Goal: Information Seeking & Learning: Learn about a topic

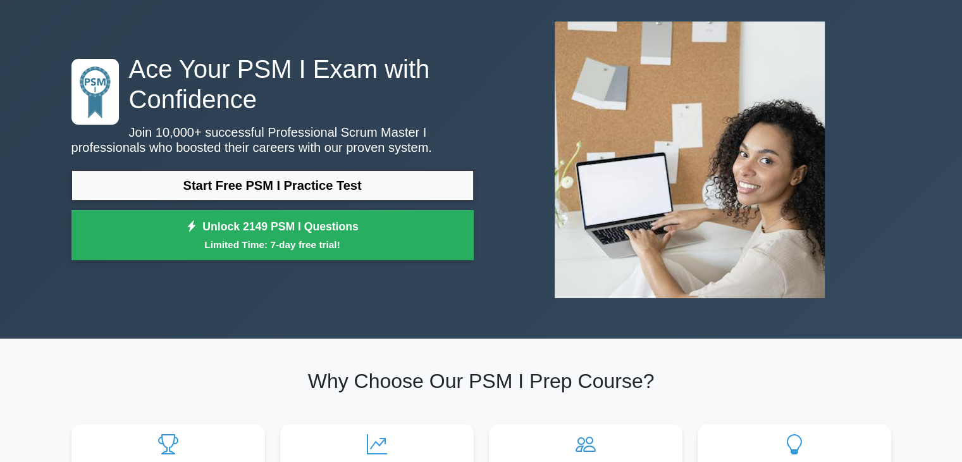
scroll to position [37, 0]
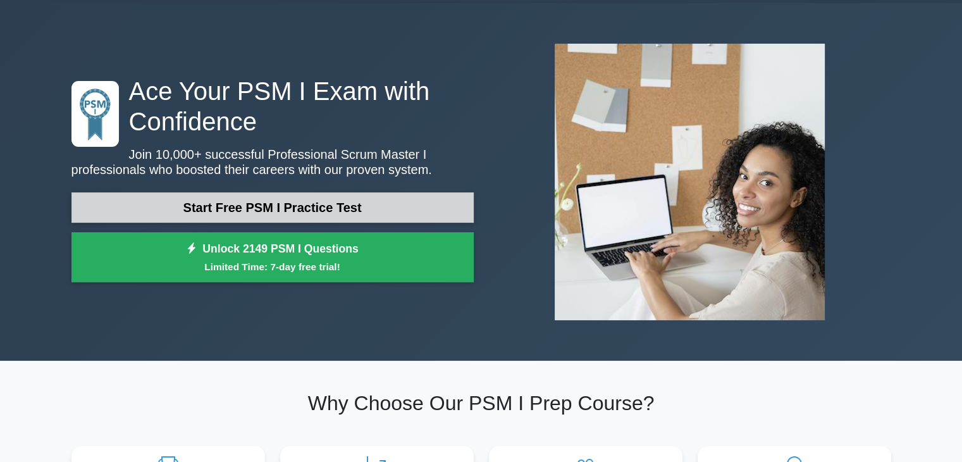
click at [357, 217] on link "Start Free PSM I Practice Test" at bounding box center [272, 207] width 402 height 30
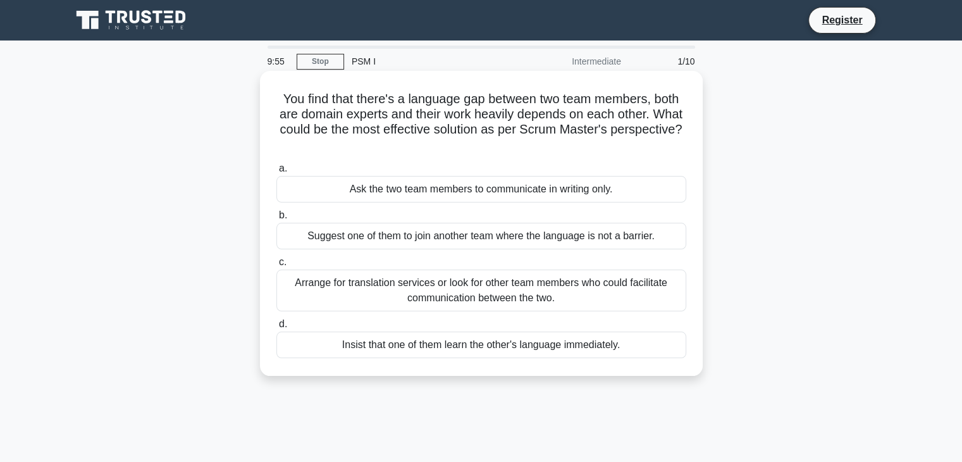
click at [670, 100] on h5 "You find that there's a language gap between two team members, both are domain …" at bounding box center [481, 122] width 412 height 62
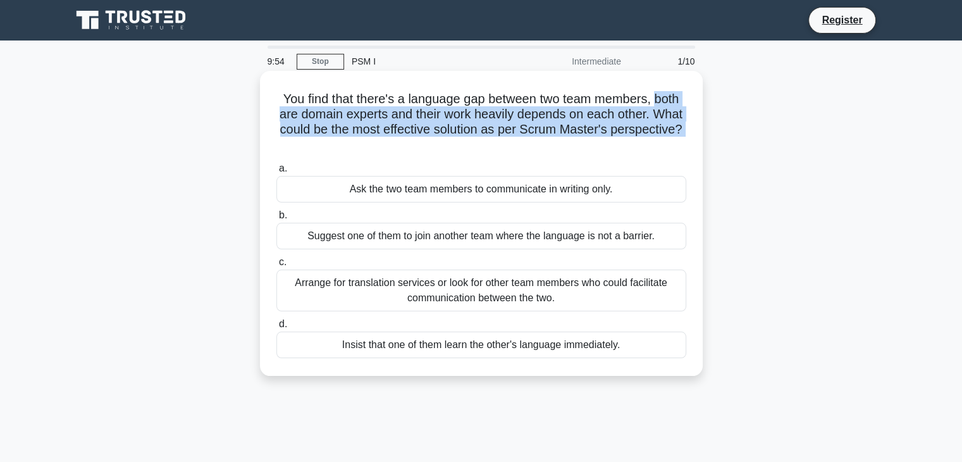
drag, startPoint x: 670, startPoint y: 100, endPoint x: 510, endPoint y: 143, distance: 165.6
click at [510, 143] on h5 "You find that there's a language gap between two team members, both are domain …" at bounding box center [481, 122] width 412 height 62
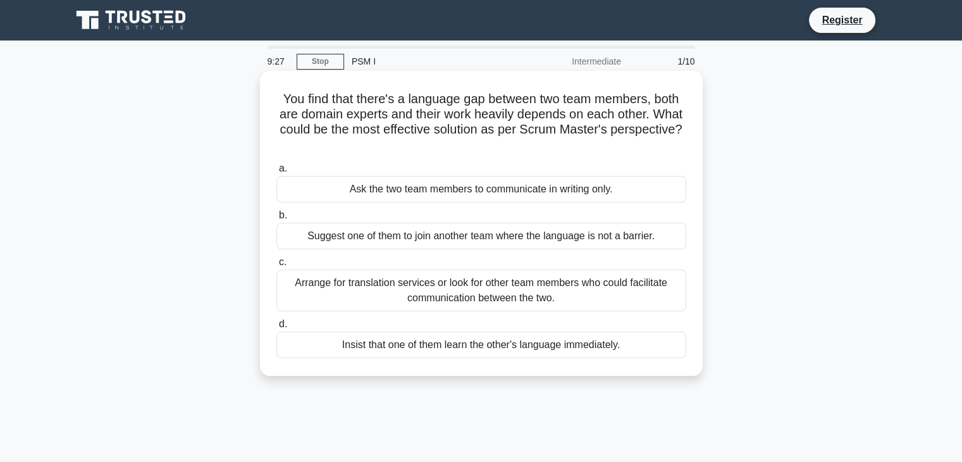
click at [611, 195] on div "Ask the two team members to communicate in writing only." at bounding box center [481, 189] width 410 height 27
click at [276, 173] on input "a. Ask the two team members to communicate in writing only." at bounding box center [276, 168] width 0 height 8
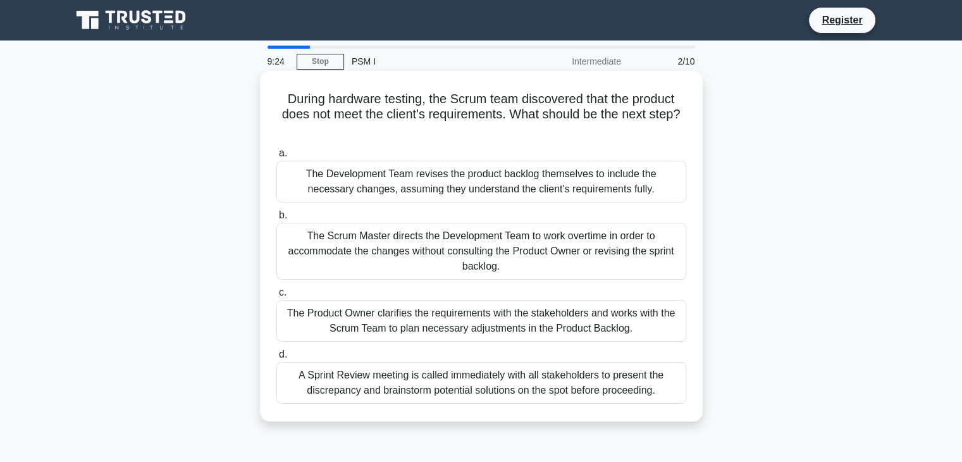
click at [279, 102] on h5 "During hardware testing, the Scrum team discovered that the product does not me…" at bounding box center [481, 114] width 412 height 47
click at [397, 183] on div "The Development Team revises the product backlog themselves to include the nece…" at bounding box center [481, 182] width 410 height 42
click at [276, 157] on input "a. The Development Team revises the product backlog themselves to include the n…" at bounding box center [276, 153] width 0 height 8
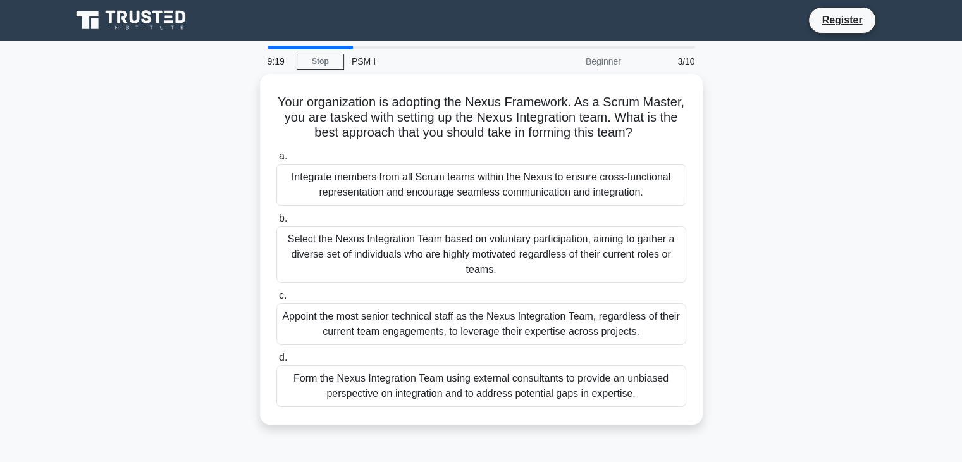
click at [397, 183] on div "Integrate members from all Scrum teams within the Nexus to ensure cross-functio…" at bounding box center [481, 185] width 410 height 42
click at [276, 161] on input "a. Integrate members from all Scrum teams within the Nexus to ensure cross-func…" at bounding box center [276, 156] width 0 height 8
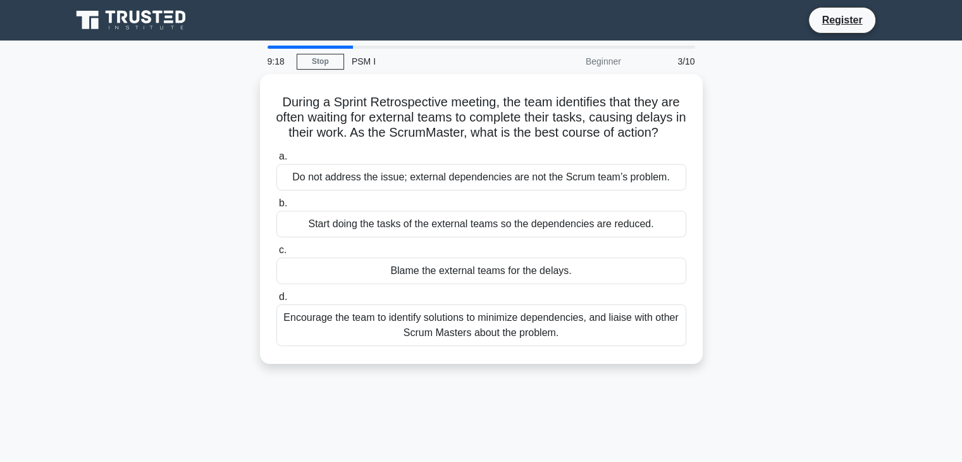
click at [397, 183] on div "Do not address the issue; external dependencies are not the Scrum team’s proble…" at bounding box center [481, 177] width 410 height 27
click at [276, 161] on input "a. Do not address the issue; external dependencies are not the Scrum team’s pro…" at bounding box center [276, 156] width 0 height 8
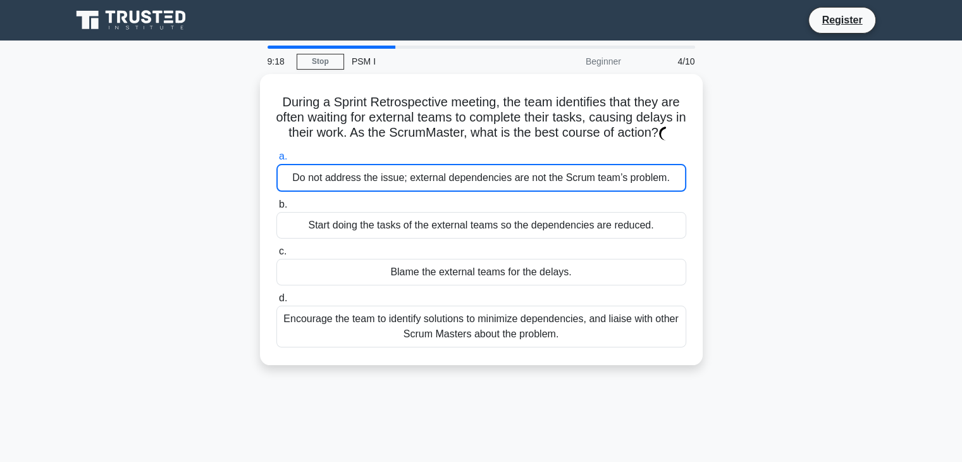
click at [397, 183] on div "Do not address the issue; external dependencies are not the Scrum team’s proble…" at bounding box center [481, 178] width 410 height 28
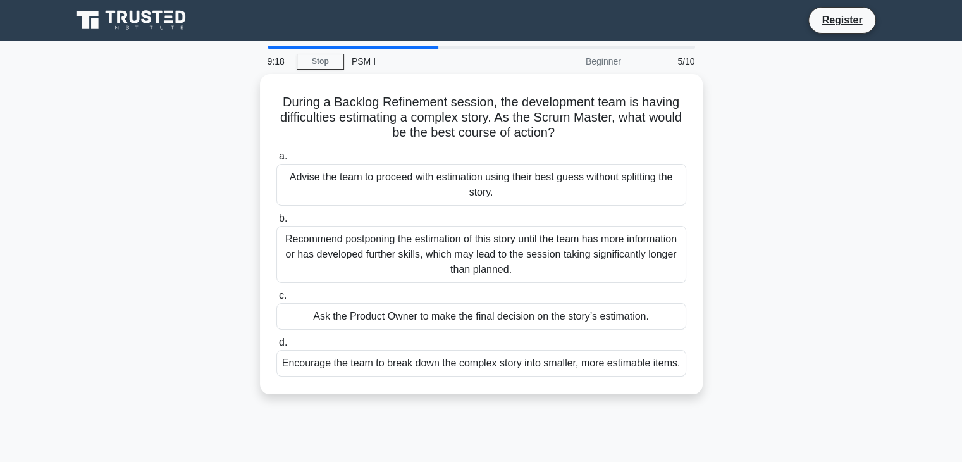
click at [397, 183] on div "Advise the team to proceed with estimation using their best guess without split…" at bounding box center [481, 185] width 410 height 42
click at [276, 161] on input "a. Advise the team to proceed with estimation using their best guess without sp…" at bounding box center [276, 156] width 0 height 8
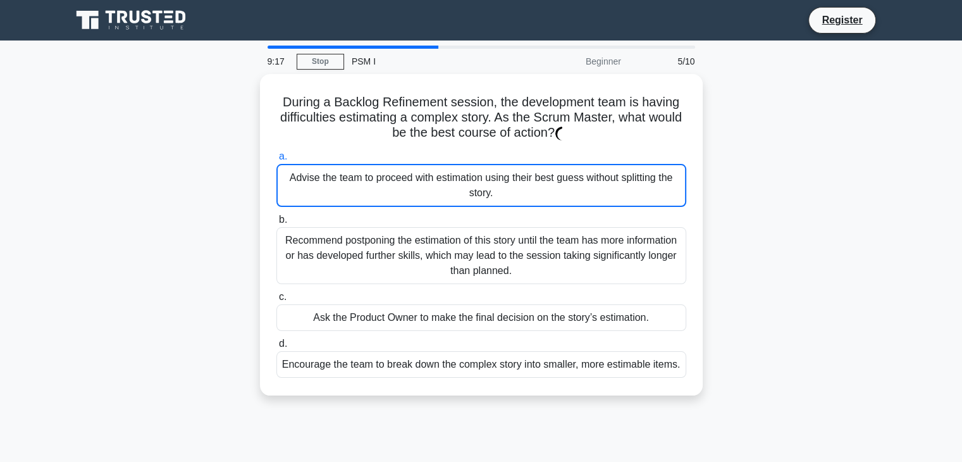
click at [397, 183] on div "Advise the team to proceed with estimation using their best guess without split…" at bounding box center [481, 185] width 410 height 43
click at [276, 161] on input "a. Advise the team to proceed with estimation using their best guess without sp…" at bounding box center [276, 156] width 0 height 8
click at [397, 183] on div "Advise the team to proceed with estimation using their best guess without split…" at bounding box center [481, 185] width 410 height 43
click at [276, 161] on input "a. Advise the team to proceed with estimation using their best guess without sp…" at bounding box center [276, 156] width 0 height 8
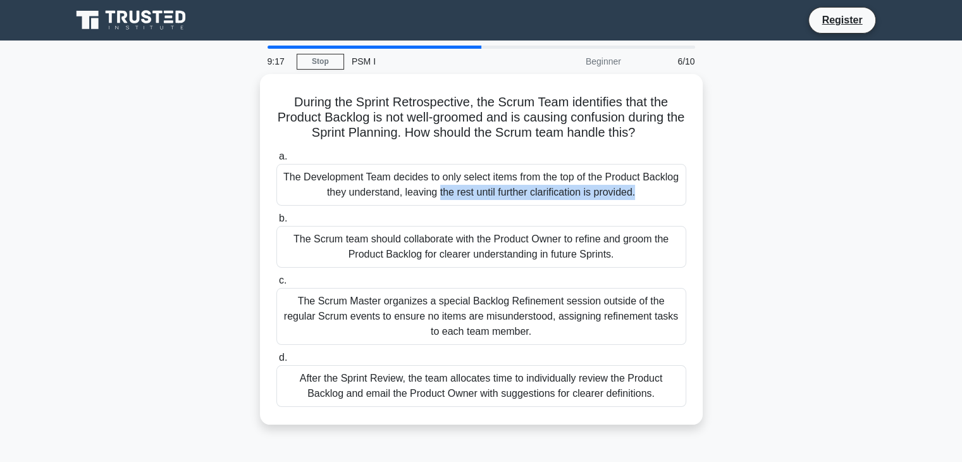
click at [397, 183] on div "The Development Team decides to only select items from the top of the Product B…" at bounding box center [481, 185] width 410 height 42
click at [276, 161] on input "a. The Development Team decides to only select items from the top of the Produc…" at bounding box center [276, 156] width 0 height 8
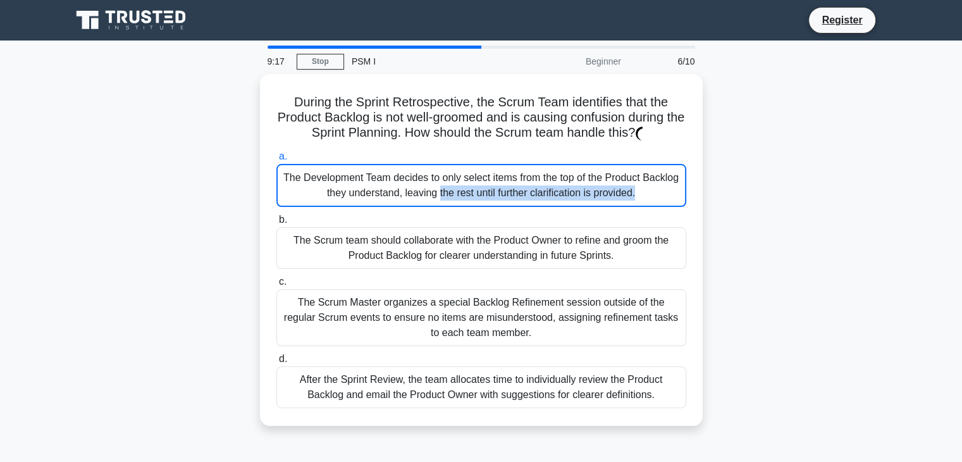
click at [397, 183] on div "The Development Team decides to only select items from the top of the Product B…" at bounding box center [481, 185] width 410 height 43
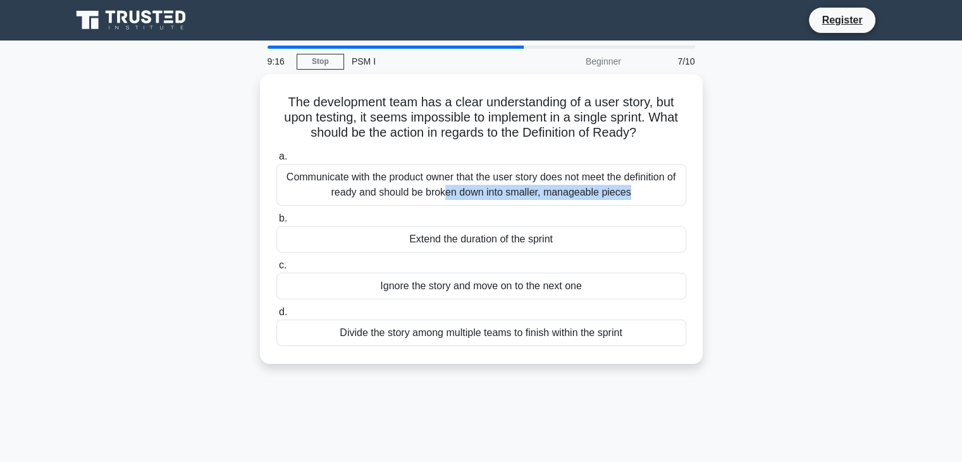
click at [397, 183] on div "Communicate with the product owner that the user story does not meet the defini…" at bounding box center [481, 185] width 410 height 42
click at [276, 161] on input "a. Communicate with the product owner that the user story does not meet the def…" at bounding box center [276, 156] width 0 height 8
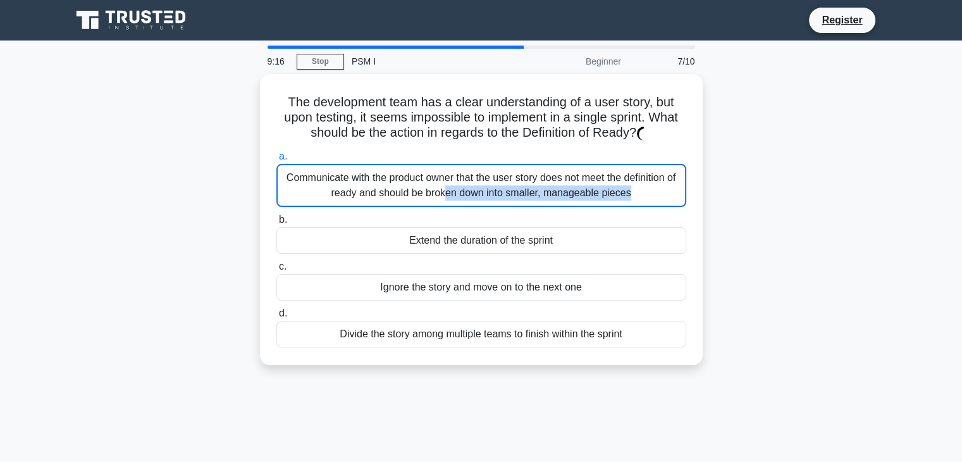
click at [397, 183] on div "Communicate with the product owner that the user story does not meet the defini…" at bounding box center [481, 185] width 410 height 43
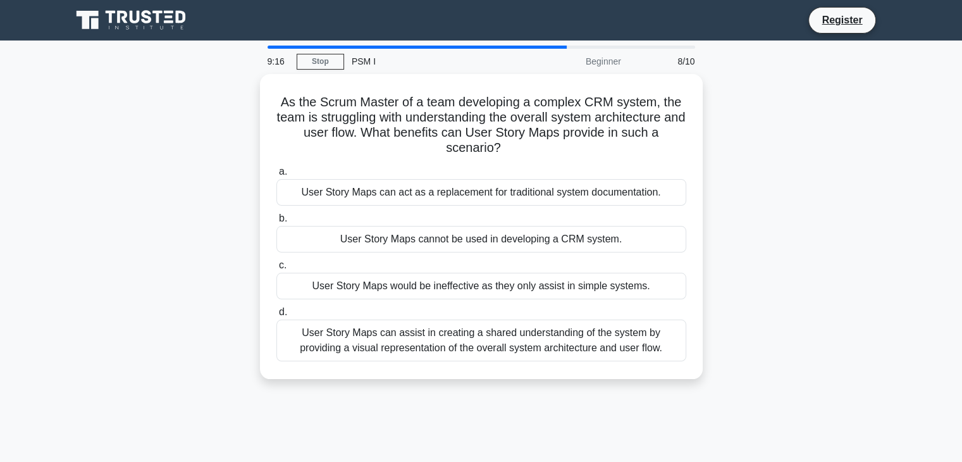
click at [397, 183] on div "User Story Maps can act as a replacement for traditional system documentation." at bounding box center [481, 192] width 410 height 27
click at [276, 176] on input "a. User Story Maps can act as a replacement for traditional system documentatio…" at bounding box center [276, 172] width 0 height 8
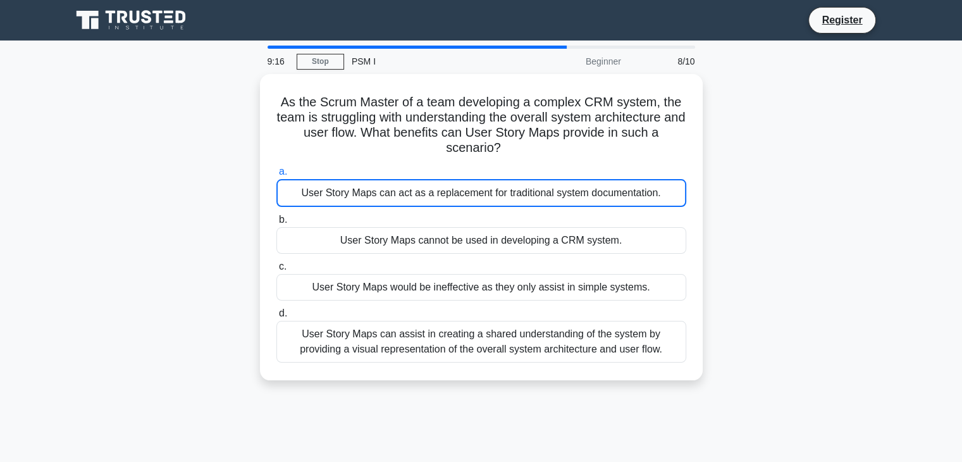
click at [397, 183] on div "User Story Maps can act as a replacement for traditional system documentation." at bounding box center [481, 193] width 410 height 28
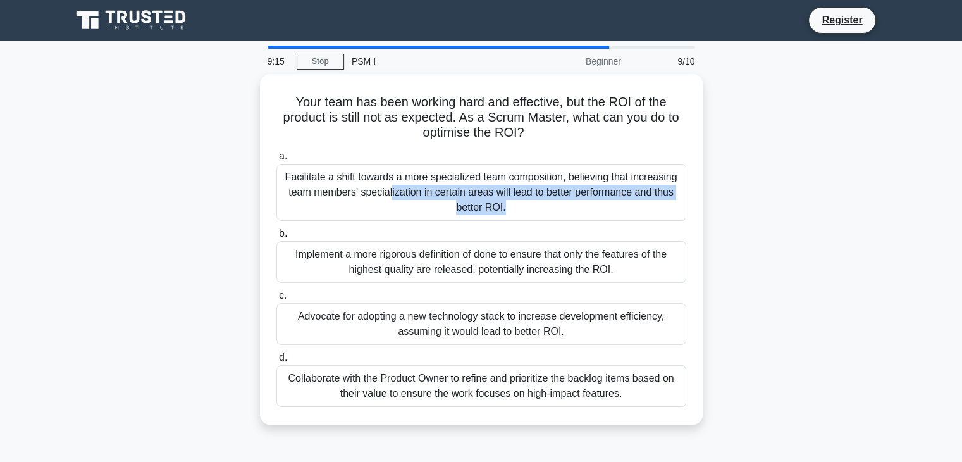
click at [397, 183] on div "Facilitate a shift towards a more specialized team composition, believing that …" at bounding box center [481, 192] width 410 height 57
click at [276, 161] on input "a. Facilitate a shift towards a more specialized team composition, believing th…" at bounding box center [276, 156] width 0 height 8
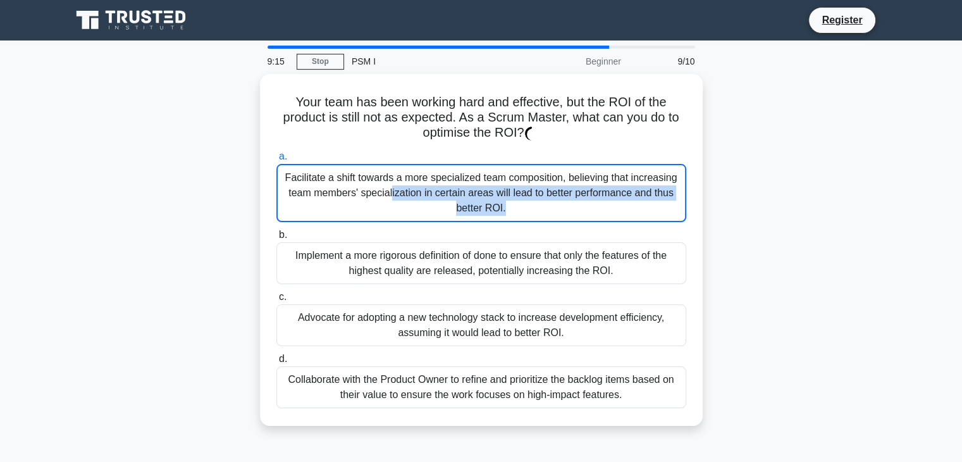
click at [397, 183] on div "Facilitate a shift towards a more specialized team composition, believing that …" at bounding box center [481, 193] width 410 height 58
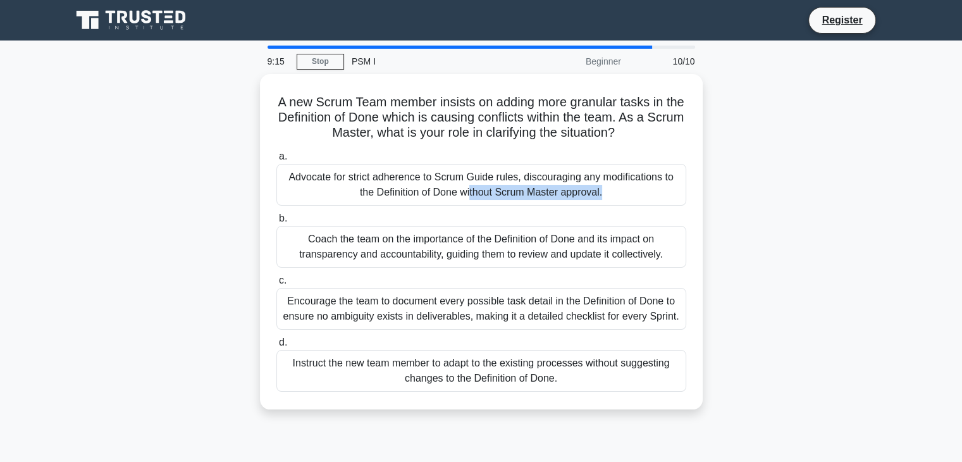
click at [397, 183] on div "Advocate for strict adherence to Scrum Guide rules, discouraging any modificati…" at bounding box center [481, 185] width 410 height 42
click at [276, 161] on input "a. Advocate for strict adherence to Scrum Guide rules, discouraging any modific…" at bounding box center [276, 156] width 0 height 8
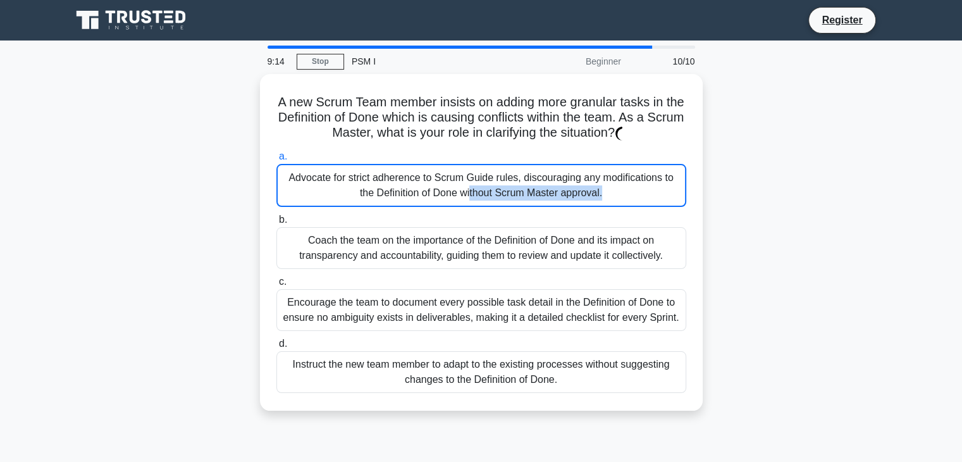
click at [397, 183] on div "Advocate for strict adherence to Scrum Guide rules, discouraging any modificati…" at bounding box center [481, 185] width 410 height 43
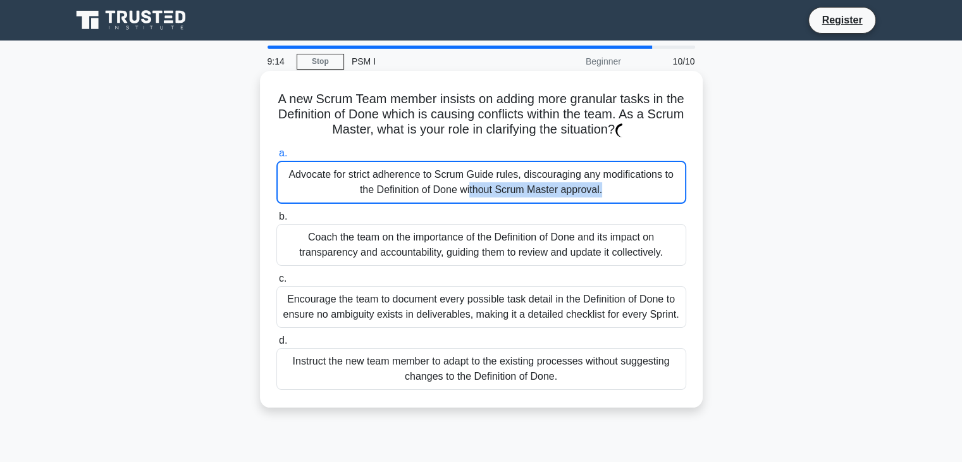
click at [397, 183] on div "Advocate for strict adherence to Scrum Guide rules, discouraging any modificati…" at bounding box center [481, 182] width 410 height 43
click at [276, 157] on input "a. Advocate for strict adherence to Scrum Guide rules, discouraging any modific…" at bounding box center [276, 153] width 0 height 8
click at [397, 183] on div "Advocate for strict adherence to Scrum Guide rules, discouraging any modificati…" at bounding box center [481, 182] width 410 height 43
click at [276, 157] on input "a. Advocate for strict adherence to Scrum Guide rules, discouraging any modific…" at bounding box center [276, 153] width 0 height 8
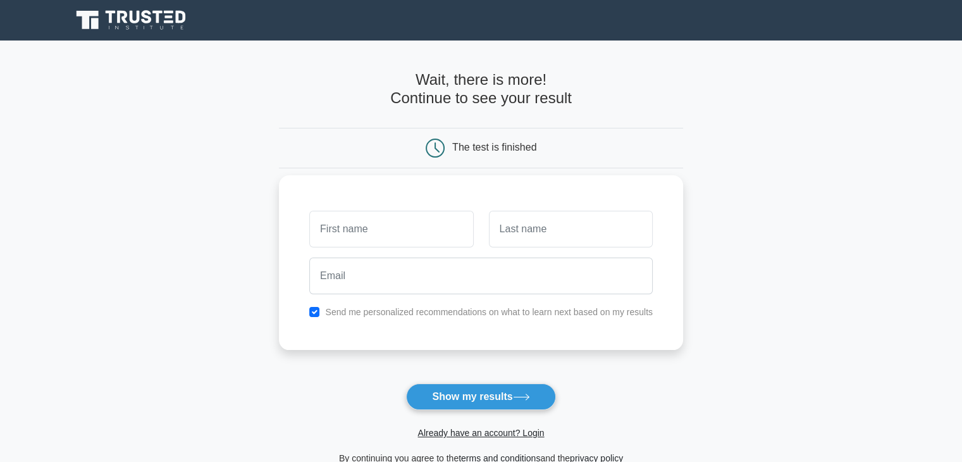
click at [383, 319] on div "Send me personalized recommendations on what to learn next based on my results" at bounding box center [481, 262] width 404 height 175
click at [431, 311] on label "Send me personalized recommendations on what to learn next based on my results" at bounding box center [489, 312] width 328 height 10
click at [314, 307] on input "checkbox" at bounding box center [314, 312] width 10 height 10
checkbox input "false"
click at [448, 391] on button "Show my results" at bounding box center [480, 396] width 149 height 27
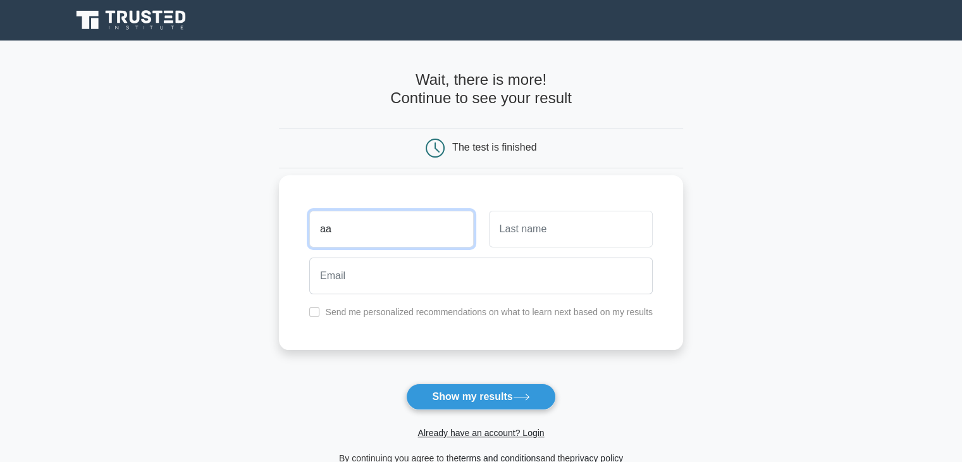
type input "aa"
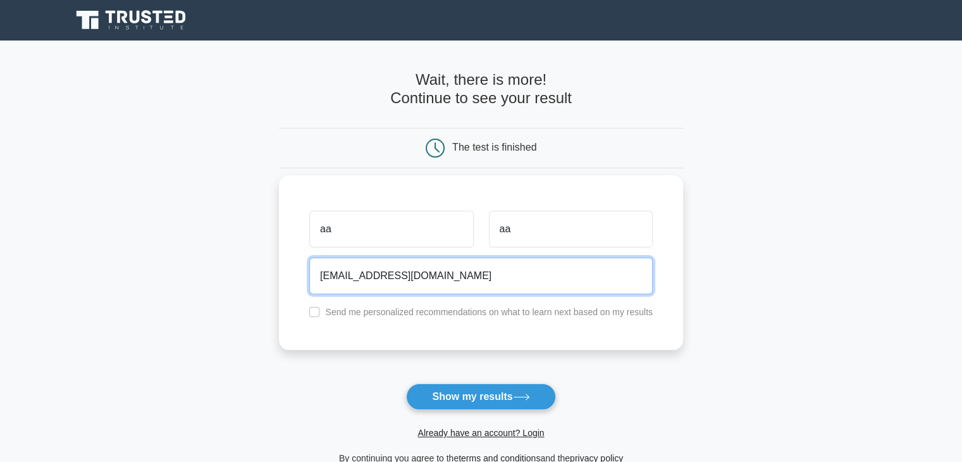
type input "[EMAIL_ADDRESS][DOMAIN_NAME]"
click at [406, 383] on button "Show my results" at bounding box center [480, 396] width 149 height 27
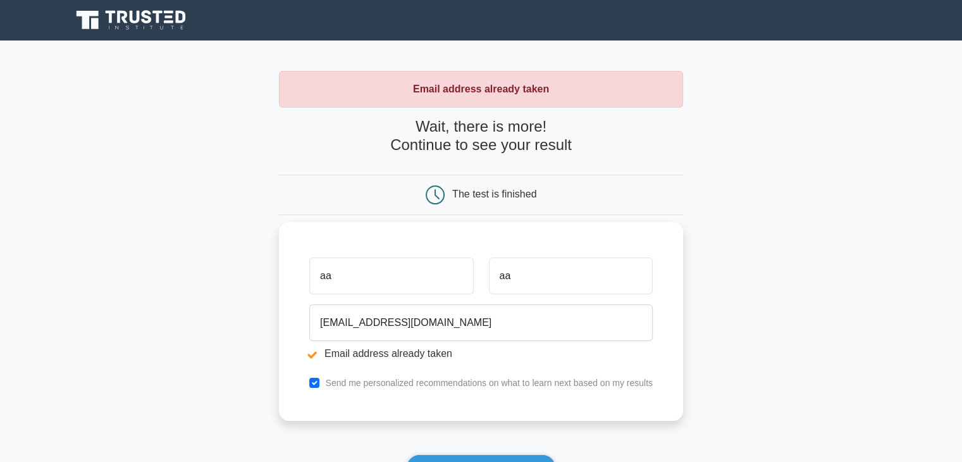
click at [416, 280] on input "aa" at bounding box center [391, 275] width 164 height 37
type input "aaaa"
click at [516, 272] on input "aa" at bounding box center [571, 275] width 164 height 37
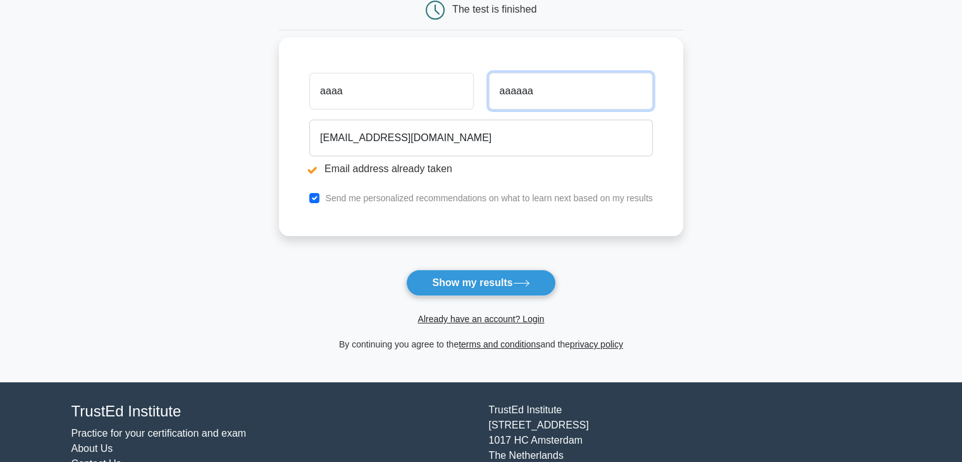
scroll to position [187, 0]
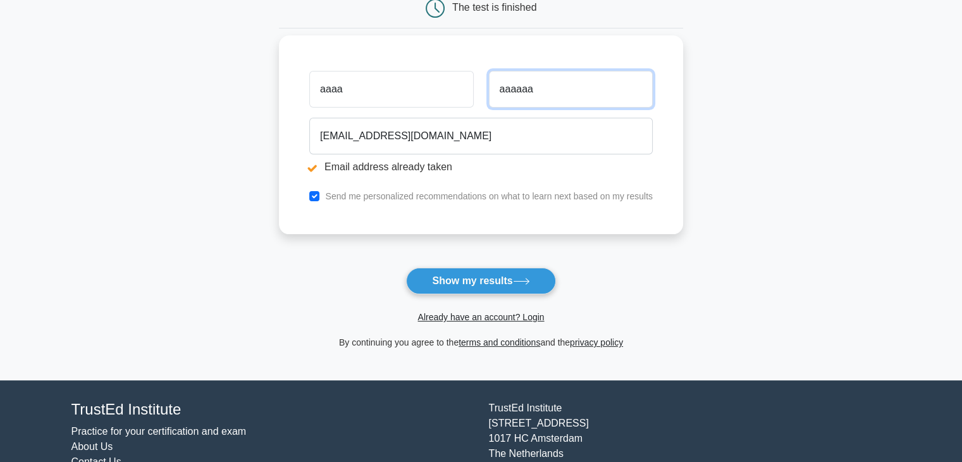
type input "aaaaaa"
click at [415, 200] on label "Send me personalized recommendations on what to learn next based on my results" at bounding box center [489, 196] width 328 height 10
click at [317, 196] on input "checkbox" at bounding box center [314, 196] width 10 height 10
checkbox input "false"
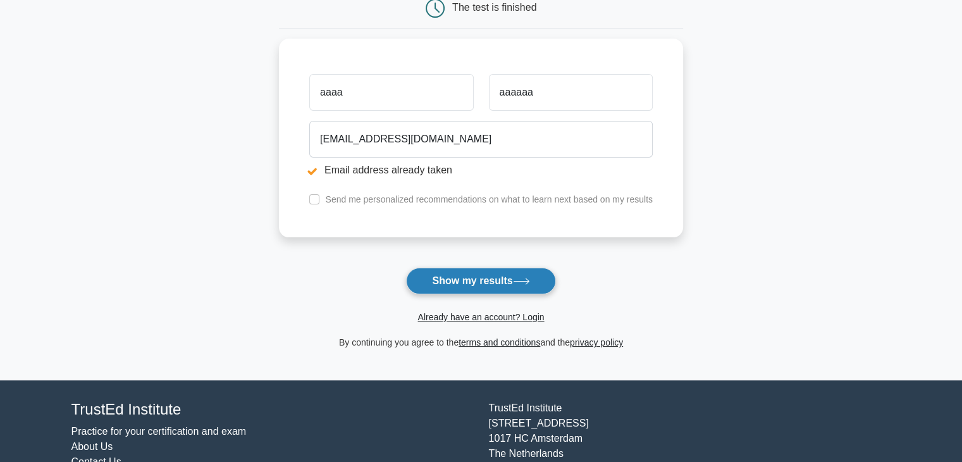
click at [507, 285] on button "Show my results" at bounding box center [480, 280] width 149 height 27
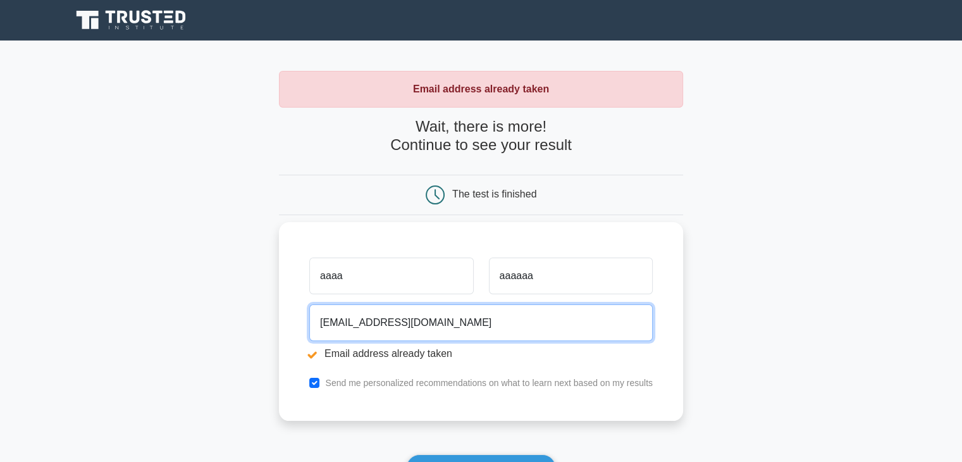
click at [329, 322] on input "[EMAIL_ADDRESS][DOMAIN_NAME]" at bounding box center [480, 322] width 343 height 37
click at [364, 328] on input "[EMAIL_ADDRESS][DOMAIN_NAME]" at bounding box center [480, 322] width 343 height 37
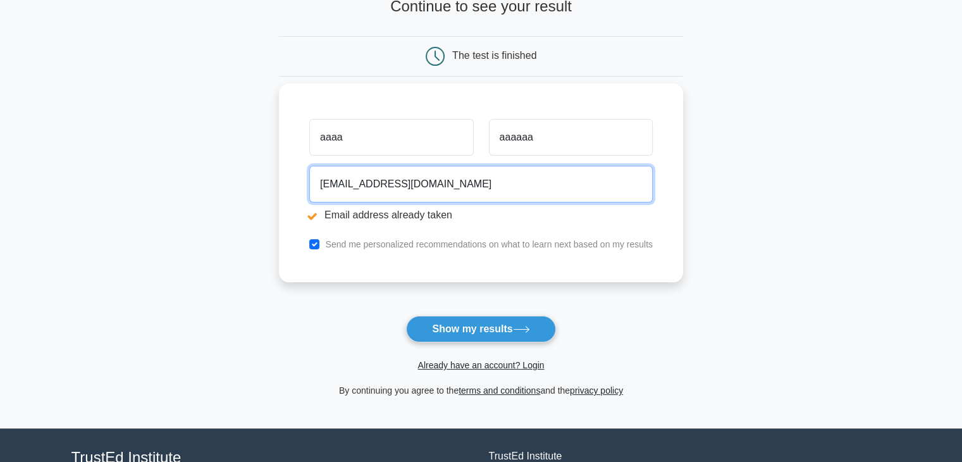
scroll to position [139, 0]
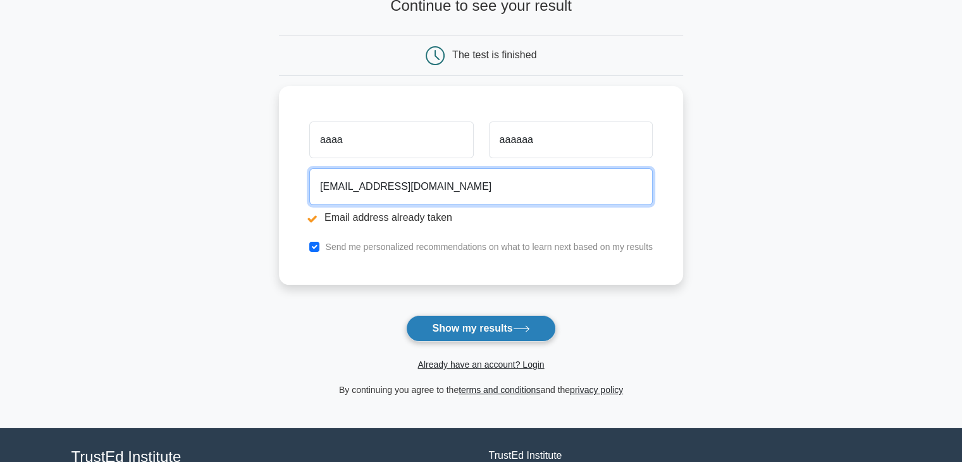
type input "[EMAIL_ADDRESS][DOMAIN_NAME]"
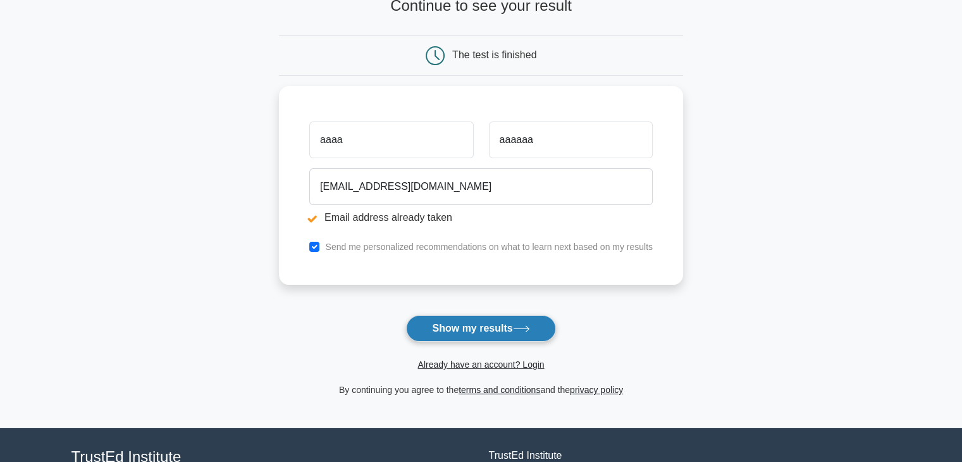
click at [529, 317] on button "Show my results" at bounding box center [480, 328] width 149 height 27
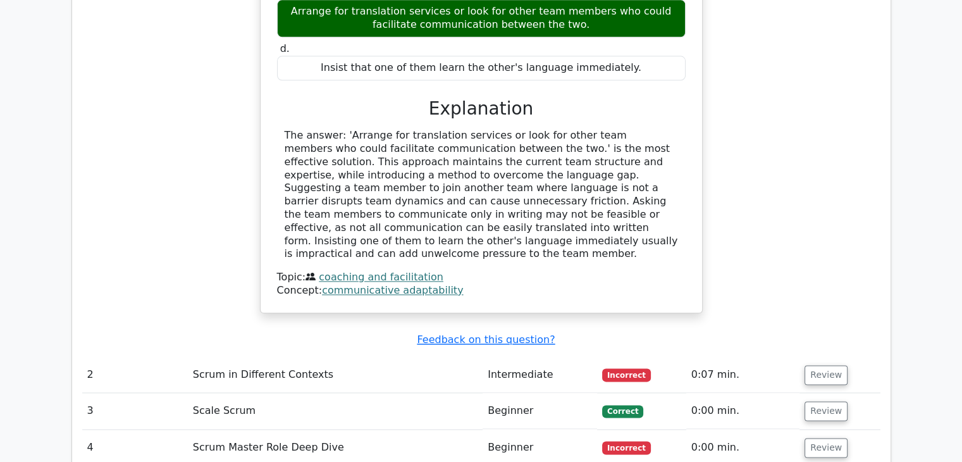
scroll to position [1583, 0]
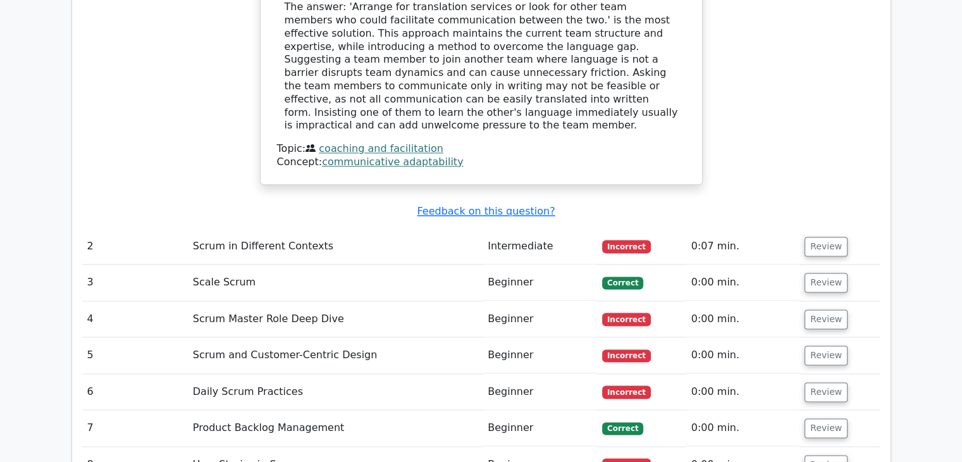
click at [402, 228] on td "Scrum in Different Contexts" at bounding box center [335, 246] width 295 height 36
click at [833, 236] on button "Review" at bounding box center [825, 246] width 43 height 20
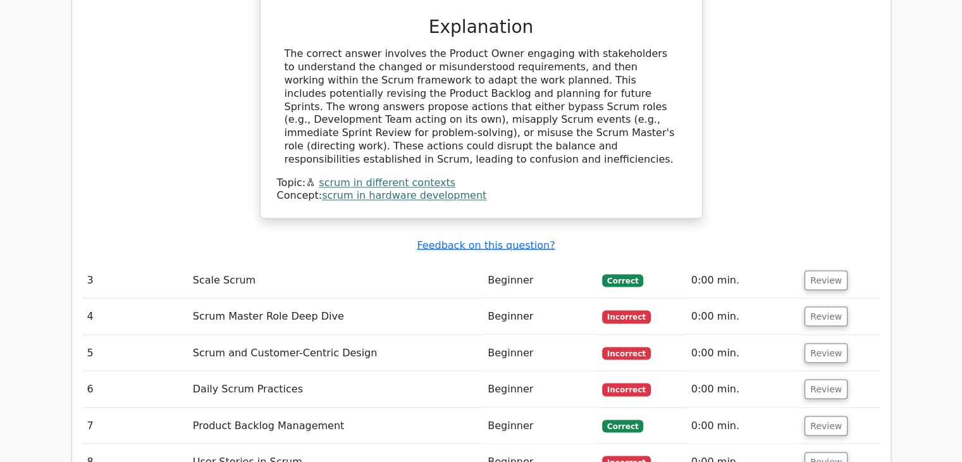
scroll to position [2197, 0]
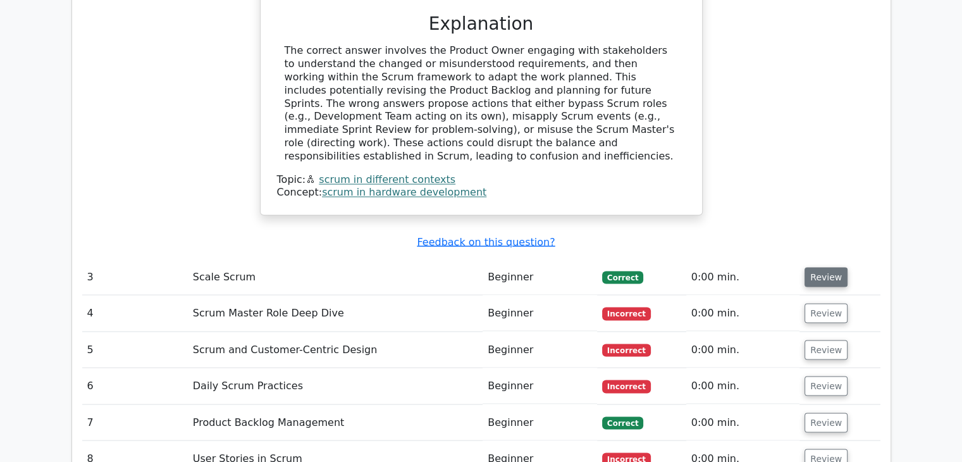
click at [842, 267] on button "Review" at bounding box center [825, 277] width 43 height 20
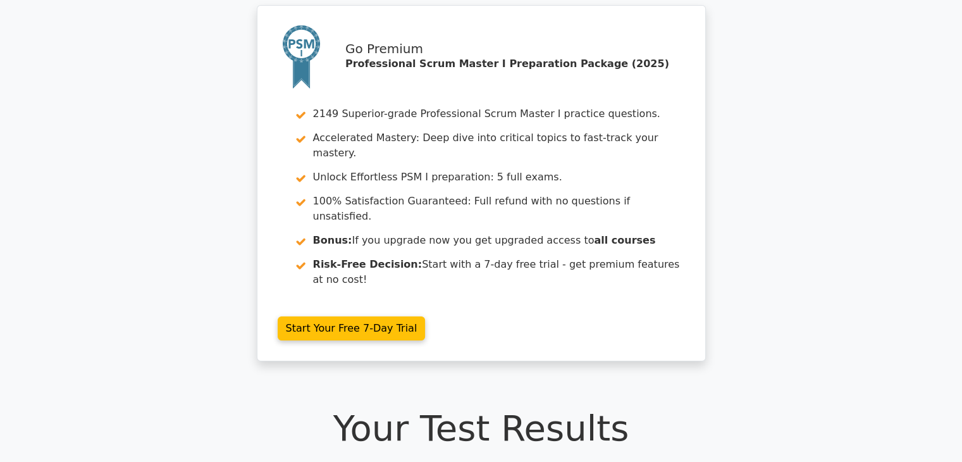
scroll to position [0, 0]
